Goal: Task Accomplishment & Management: Use online tool/utility

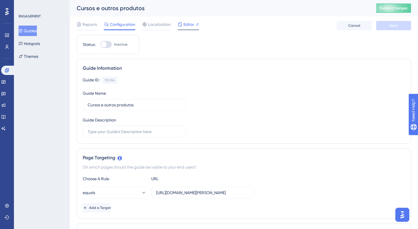
click at [191, 24] on span "Editor" at bounding box center [189, 24] width 11 height 7
click at [185, 25] on span "Editor" at bounding box center [189, 24] width 11 height 7
click at [189, 27] on span "Editor" at bounding box center [189, 24] width 11 height 7
click at [391, 9] on span "Publish Changes" at bounding box center [394, 8] width 28 height 5
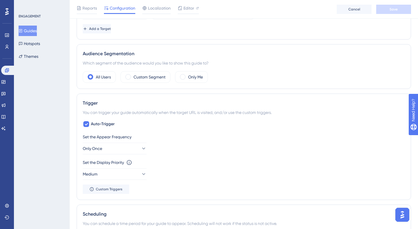
scroll to position [136, 0]
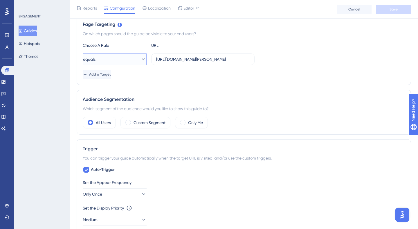
click at [142, 59] on icon at bounding box center [143, 59] width 3 height 2
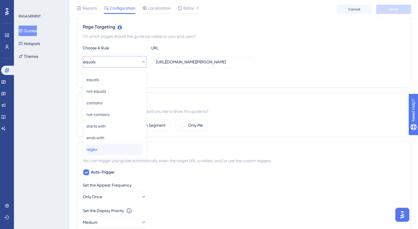
click at [106, 150] on div "regex regex" at bounding box center [115, 150] width 56 height 12
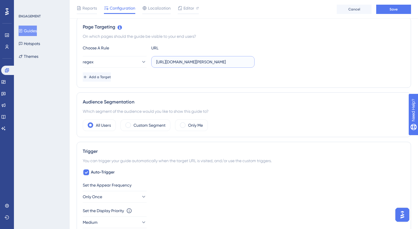
click at [193, 63] on input "https://payment.olaisaac.io/escola-isaac-tech/produtos?ap=f7e697a0-0553-4ec8-85…" at bounding box center [203, 62] width 94 height 6
paste input "\/\/payment.olaisaac.(io|dev)\/[a-zA-Z0-9\-]+\/produtos?(.*)tab=(CURRICULAR|OTH…"
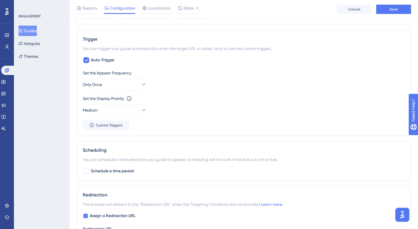
scroll to position [248, 0]
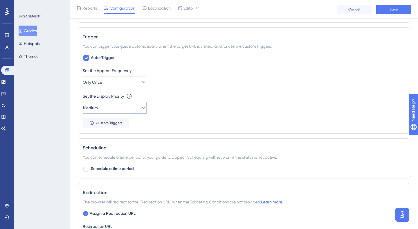
type input "https:\/\/payment.olaisaac.(io|dev)\/[a-zA-Z0-9\-]+\/produtos?(.*)tab=(CURRICUL…"
click at [117, 108] on button "Medium" at bounding box center [115, 108] width 64 height 12
click at [110, 160] on div "Highest Highest" at bounding box center [115, 161] width 56 height 12
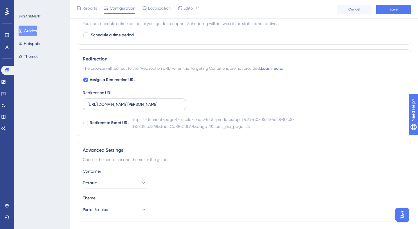
scroll to position [0, 194]
click at [86, 80] on icon at bounding box center [86, 79] width 2 height 1
checkbox input "false"
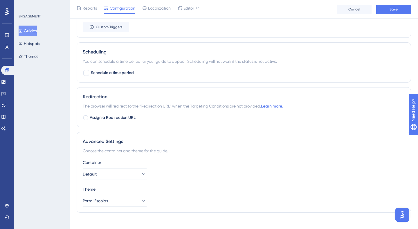
scroll to position [350, 0]
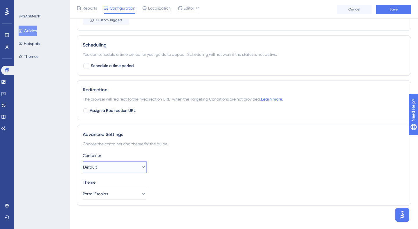
click at [126, 168] on button "Default" at bounding box center [115, 167] width 64 height 12
click at [200, 154] on div "Container" at bounding box center [244, 155] width 322 height 7
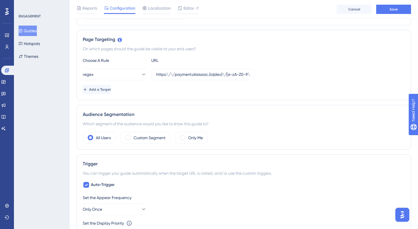
scroll to position [0, 0]
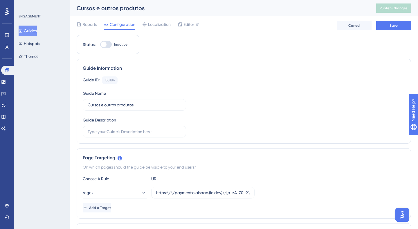
click at [107, 44] on div at bounding box center [106, 44] width 12 height 7
click at [100, 44] on input "Inactive" at bounding box center [100, 44] width 0 height 0
checkbox input "true"
click at [394, 27] on span "Save" at bounding box center [394, 25] width 8 height 5
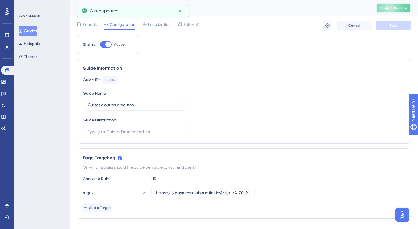
click at [393, 8] on span "Publish Changes" at bounding box center [394, 8] width 28 height 5
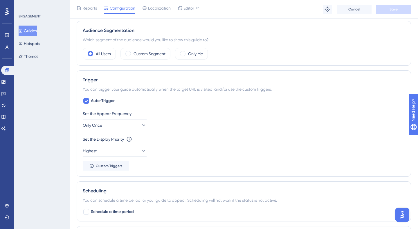
scroll to position [206, 0]
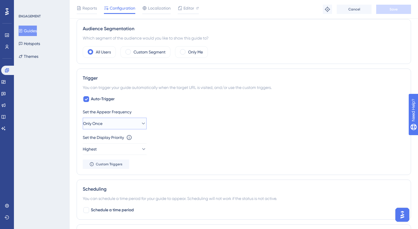
click at [126, 120] on button "Only Once" at bounding box center [115, 124] width 64 height 12
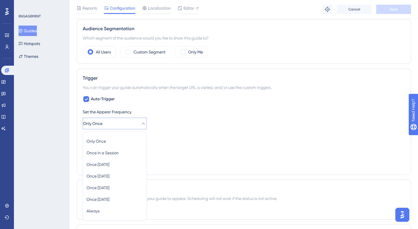
scroll to position [268, 0]
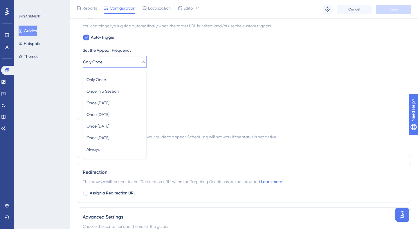
click at [173, 74] on div "Set the Display Priority This option will set the display priority between auto…" at bounding box center [244, 75] width 322 height 7
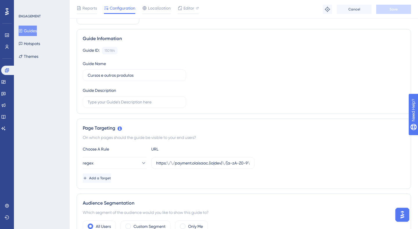
scroll to position [0, 0]
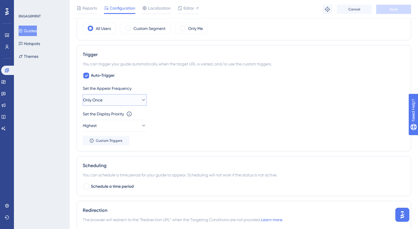
click at [109, 102] on button "Only Once" at bounding box center [115, 100] width 64 height 12
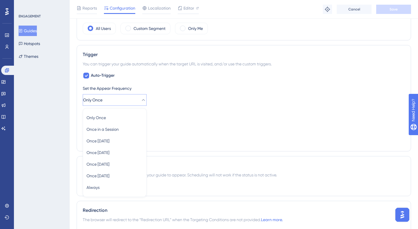
scroll to position [268, 0]
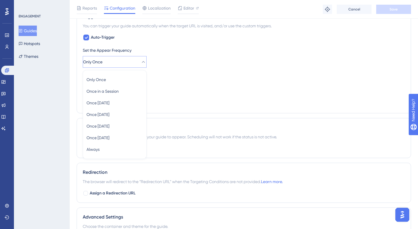
click at [152, 73] on div "Set the Display Priority This option will set the display priority between auto…" at bounding box center [244, 75] width 322 height 7
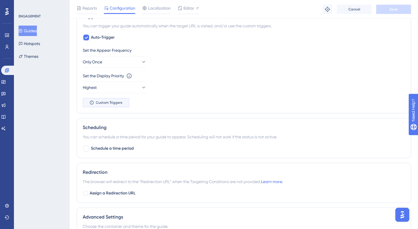
click at [112, 104] on span "Custom Triggers" at bounding box center [109, 102] width 27 height 5
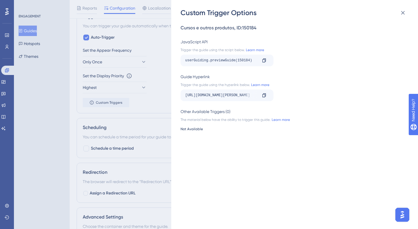
click at [152, 78] on div "Custom Trigger Options Cursos e outros produtos , ID: 150184 JavaScript API Tri…" at bounding box center [209, 114] width 418 height 229
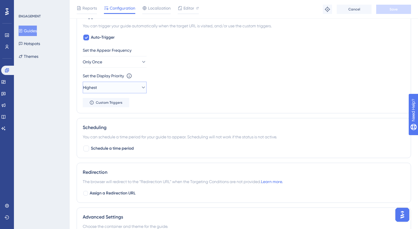
click at [122, 84] on button "Highest" at bounding box center [115, 88] width 64 height 12
click at [127, 59] on button "Only Once" at bounding box center [115, 62] width 64 height 12
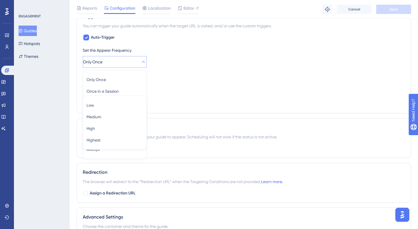
click at [176, 69] on div "Set the Appear Frequency Only Once Only Once Only Once Once in a Session Once i…" at bounding box center [244, 77] width 322 height 60
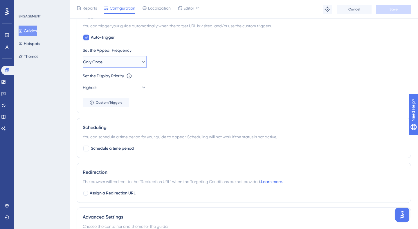
click at [111, 66] on button "Only Once" at bounding box center [115, 62] width 64 height 12
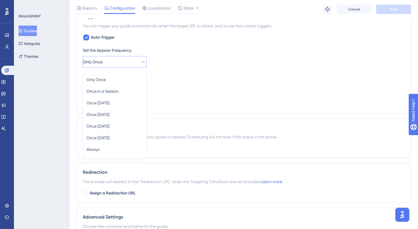
click at [174, 78] on div "Set the Display Priority This option will set the display priority between auto…" at bounding box center [244, 75] width 322 height 7
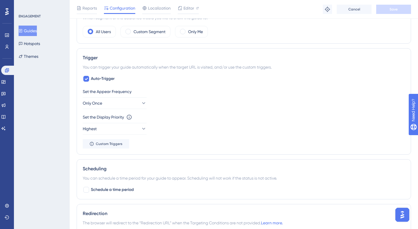
scroll to position [226, 0]
click at [116, 146] on span "Custom Triggers" at bounding box center [109, 144] width 27 height 5
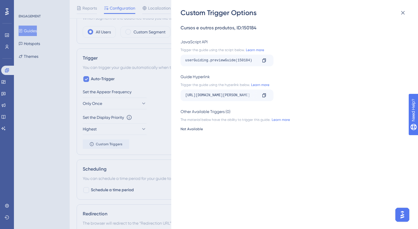
click at [142, 113] on div "Custom Trigger Options Cursos e outros produtos , ID: 150184 JavaScript API Tri…" at bounding box center [209, 114] width 418 height 229
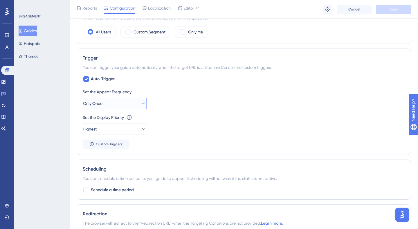
click at [124, 101] on button "Only Once" at bounding box center [115, 104] width 64 height 12
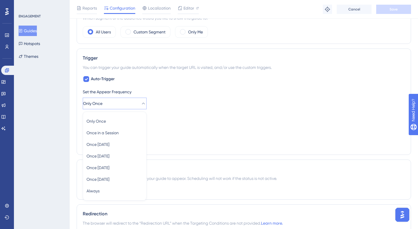
scroll to position [268, 0]
